Goal: Find specific page/section: Find specific page/section

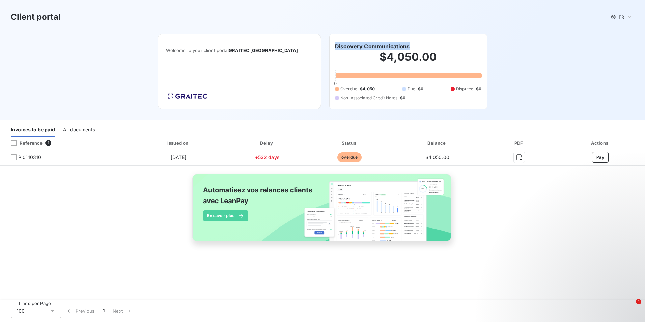
drag, startPoint x: 415, startPoint y: 49, endPoint x: 337, endPoint y: 48, distance: 77.9
click at [337, 48] on div "Discovery Communications" at bounding box center [408, 46] width 147 height 8
copy h6 "Discovery Communications"
